Goal: Information Seeking & Learning: Learn about a topic

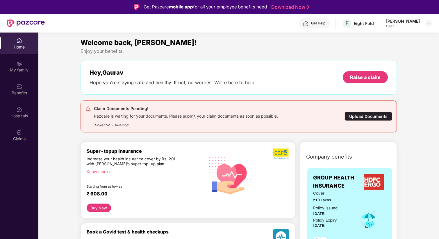
click at [416, 26] on div "User" at bounding box center [403, 26] width 34 height 5
click at [314, 21] on div "Get Help" at bounding box center [314, 23] width 31 height 10
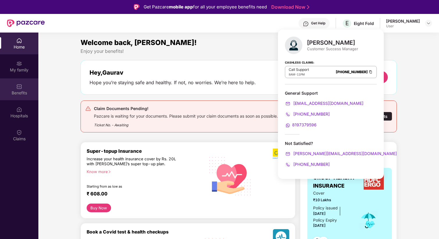
click at [17, 86] on img at bounding box center [19, 87] width 6 height 6
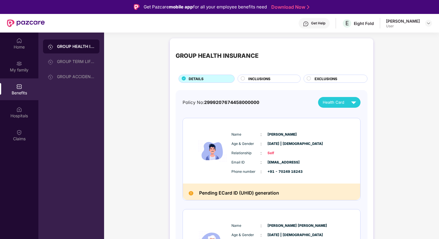
click at [328, 18] on div "Get Help" at bounding box center [314, 23] width 31 height 10
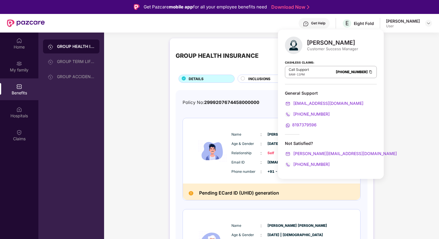
click at [244, 82] on div "INCLUSIONS" at bounding box center [269, 79] width 63 height 8
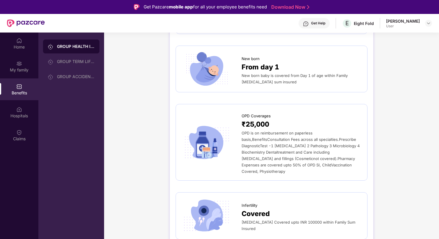
scroll to position [879, 0]
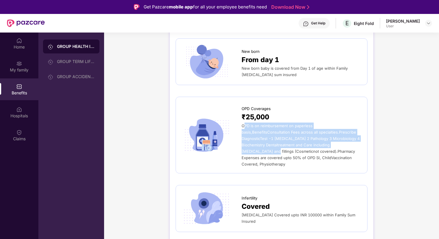
drag, startPoint x: 243, startPoint y: 124, endPoint x: 311, endPoint y: 143, distance: 71.2
click at [311, 143] on span "OPD is on reimbursement on paperless basis,BenefitsConsultation Fees across all…" at bounding box center [301, 145] width 118 height 43
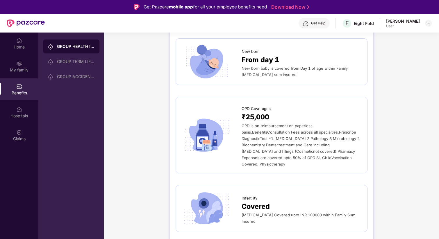
click at [317, 157] on div "OPD is on reimbursement on paperless basis,BenefitsConsultation Fees across all…" at bounding box center [302, 145] width 120 height 45
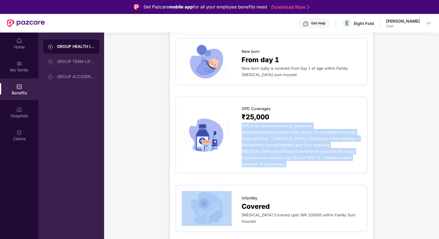
drag, startPoint x: 317, startPoint y: 157, endPoint x: 242, endPoint y: 125, distance: 81.4
click at [242, 125] on div "OPD is on reimbursement on paperless basis,BenefitsConsultation Fees across all…" at bounding box center [302, 145] width 120 height 45
click at [242, 125] on span "OPD is on reimbursement on paperless basis,BenefitsConsultation Fees across all…" at bounding box center [301, 145] width 118 height 43
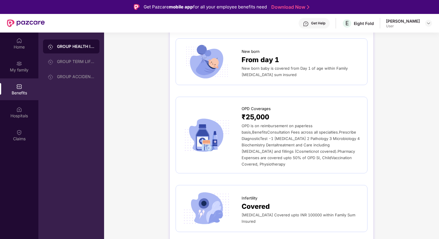
drag, startPoint x: 242, startPoint y: 125, endPoint x: 315, endPoint y: 161, distance: 81.7
click at [315, 161] on div "OPD is on reimbursement on paperless basis,BenefitsConsultation Fees across all…" at bounding box center [302, 145] width 120 height 45
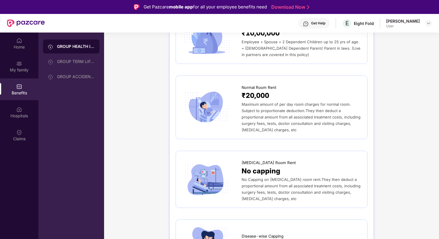
scroll to position [54, 0]
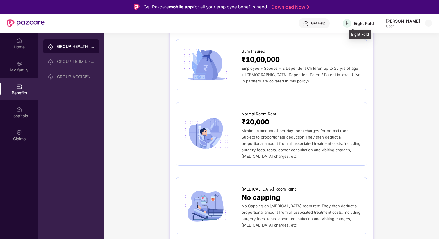
click at [364, 20] on div "E Eight Fold" at bounding box center [358, 23] width 32 height 10
click at [395, 22] on div "Gaurav Dange" at bounding box center [403, 21] width 34 height 6
click at [427, 24] on img at bounding box center [428, 23] width 5 height 5
click at [385, 58] on div "User" at bounding box center [397, 58] width 34 height 5
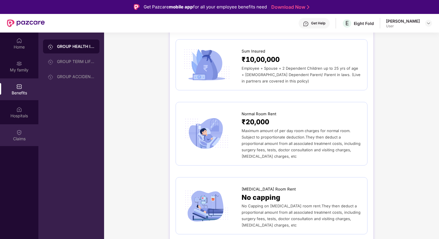
click at [16, 134] on div "Claims" at bounding box center [19, 135] width 38 height 22
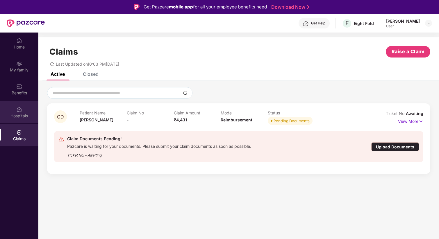
click at [23, 103] on div "Hospitals" at bounding box center [19, 112] width 38 height 22
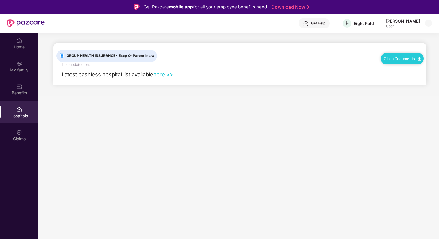
click at [28, 77] on div "Home My family Benefits Hospitals Claims" at bounding box center [19, 90] width 38 height 115
click at [19, 87] on img at bounding box center [19, 87] width 6 height 6
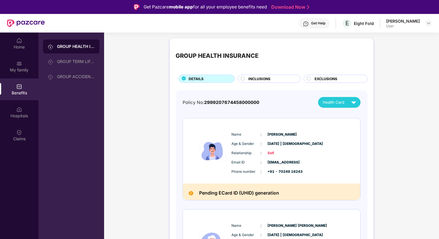
click at [343, 98] on div "Health Card" at bounding box center [341, 102] width 36 height 10
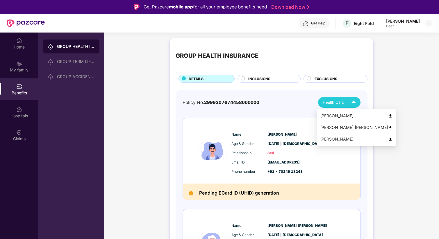
click at [341, 117] on div "Gaurav Dange" at bounding box center [356, 116] width 72 height 6
